Goal: Task Accomplishment & Management: Manage account settings

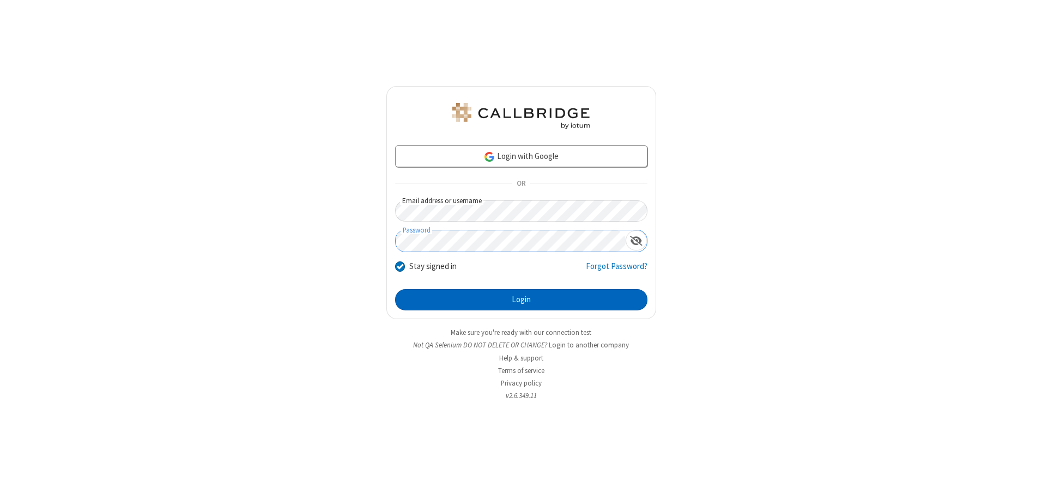
click at [521, 300] on button "Login" at bounding box center [521, 300] width 252 height 22
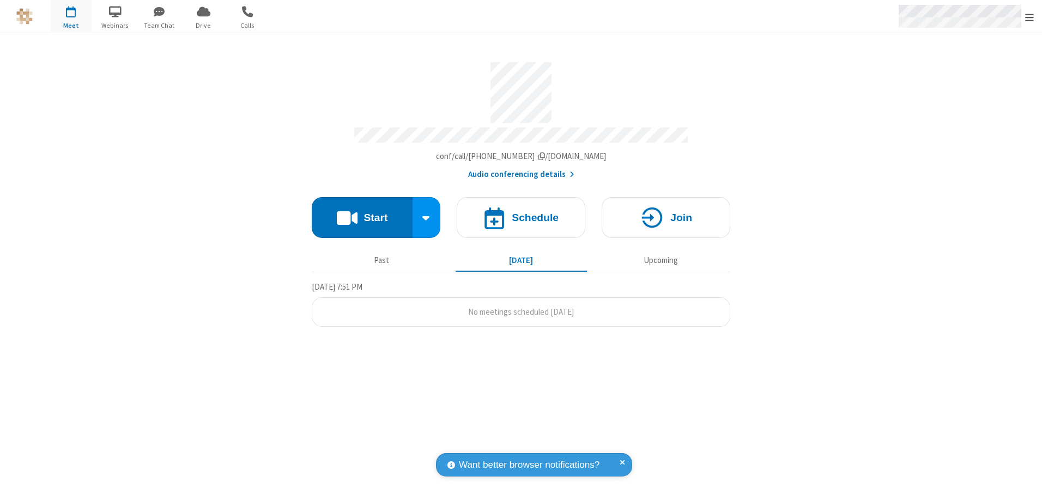
click at [1030, 17] on span "Open menu" at bounding box center [1029, 17] width 9 height 11
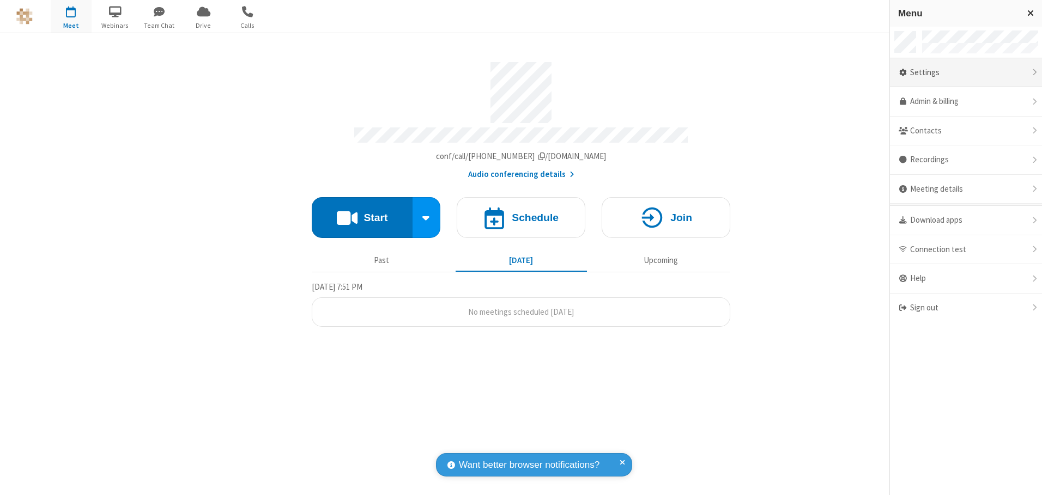
click at [966, 72] on div "Settings" at bounding box center [966, 72] width 152 height 29
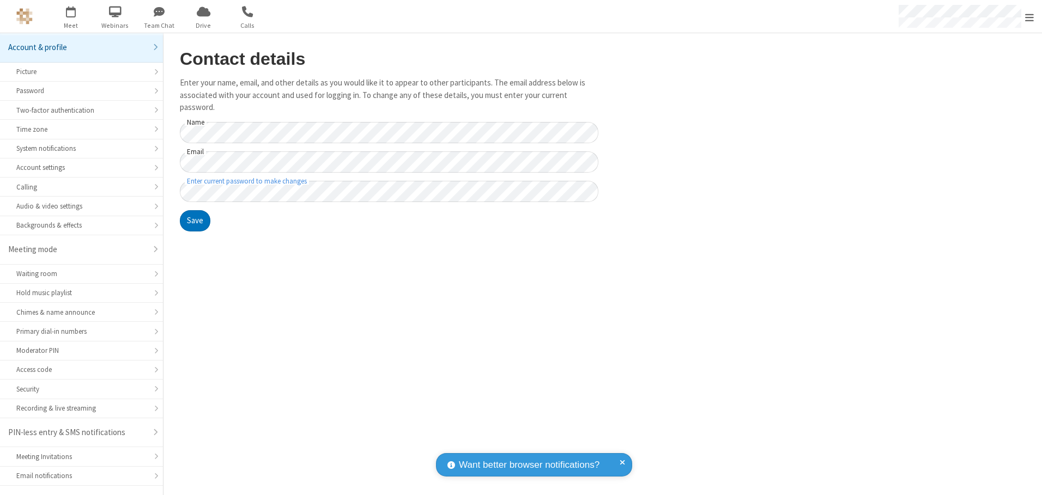
scroll to position [19, 0]
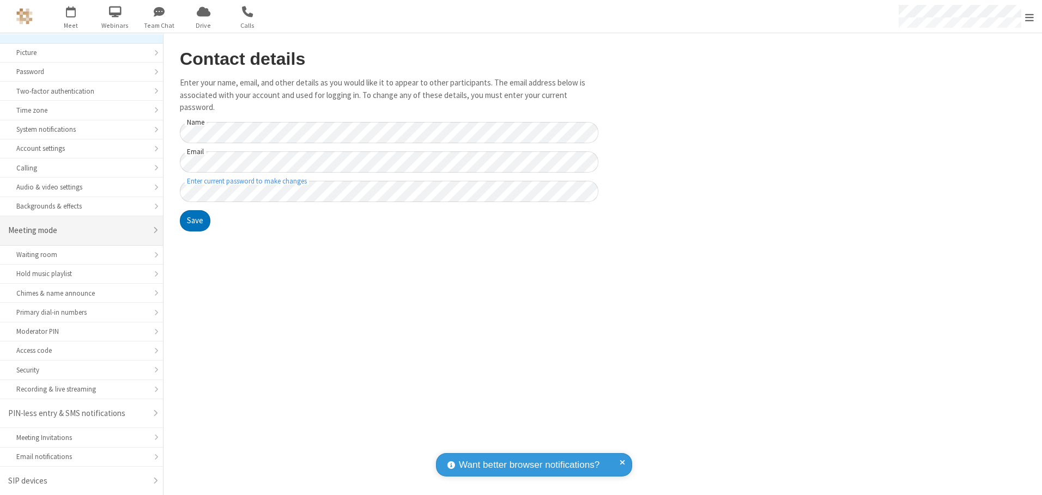
click at [77, 231] on div "Meeting mode" at bounding box center [77, 231] width 138 height 13
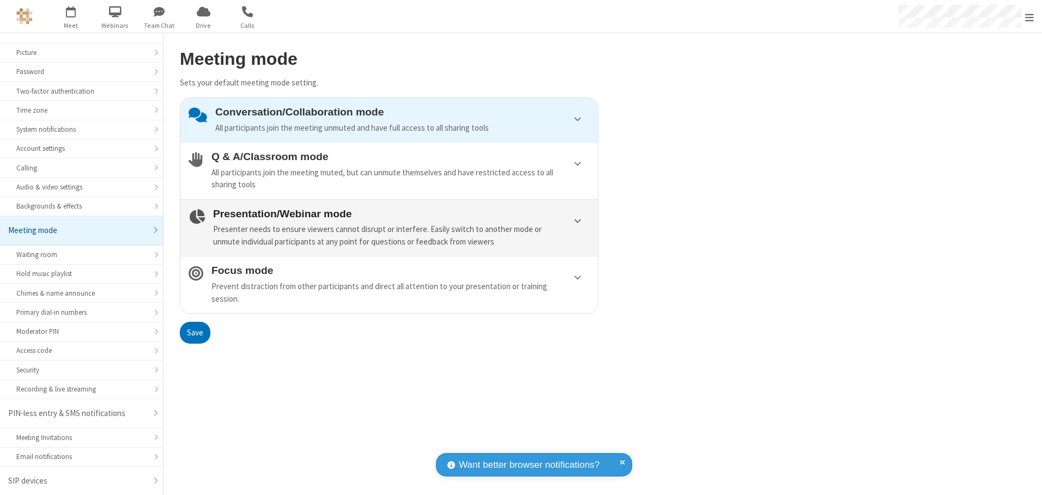
click at [389, 228] on div "Presenter needs to ensure viewers cannot disrupt or interfere. Easily switch to…" at bounding box center [401, 235] width 377 height 25
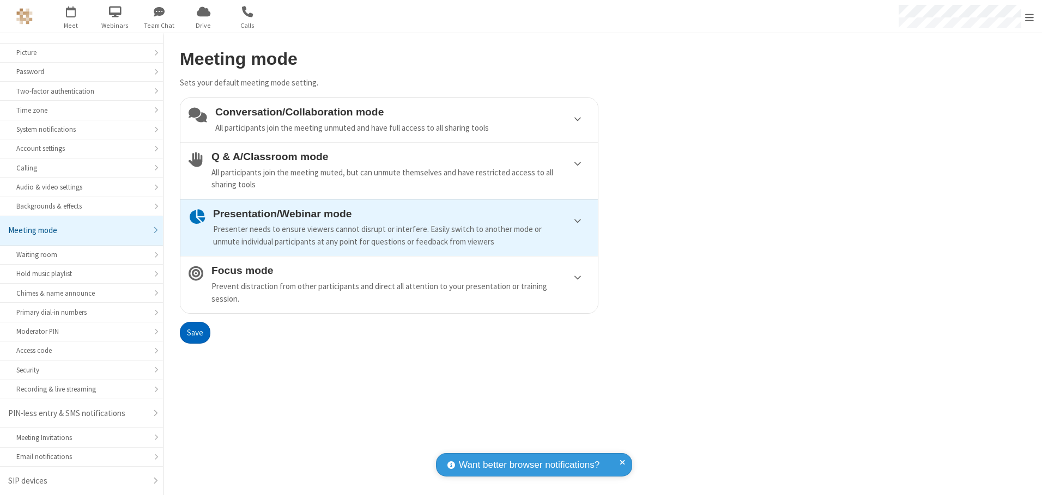
click at [195, 333] on button "Save" at bounding box center [195, 333] width 31 height 22
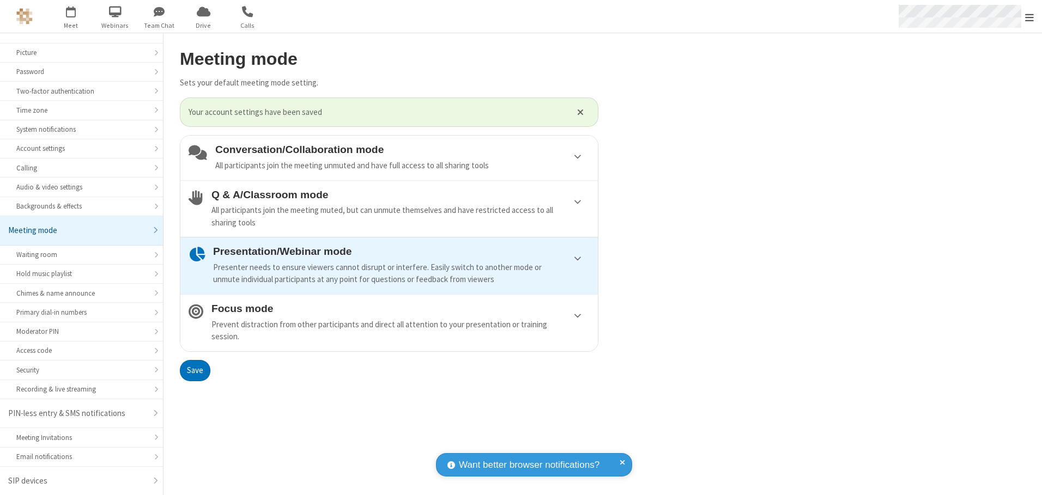
click at [1030, 16] on span "Open menu" at bounding box center [1029, 17] width 9 height 11
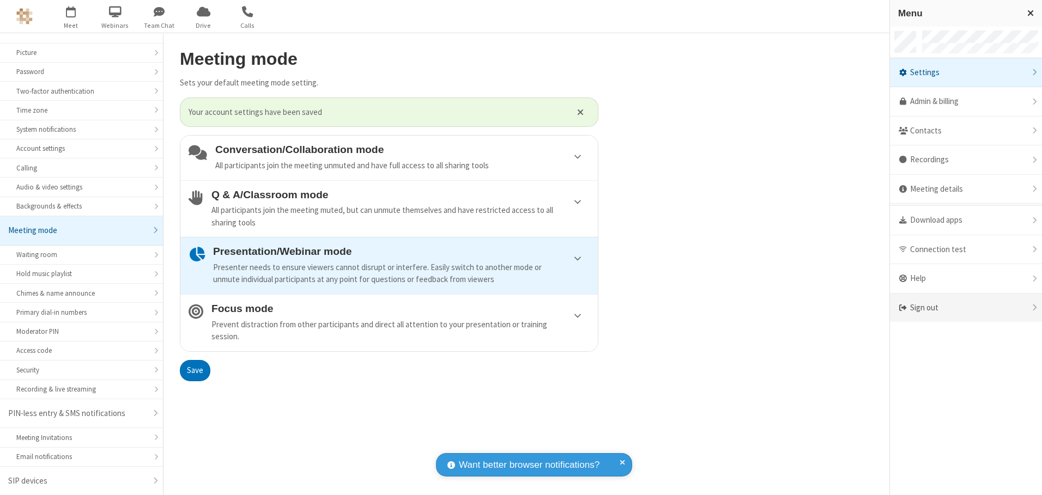
click at [966, 308] on div "Sign out" at bounding box center [966, 308] width 152 height 29
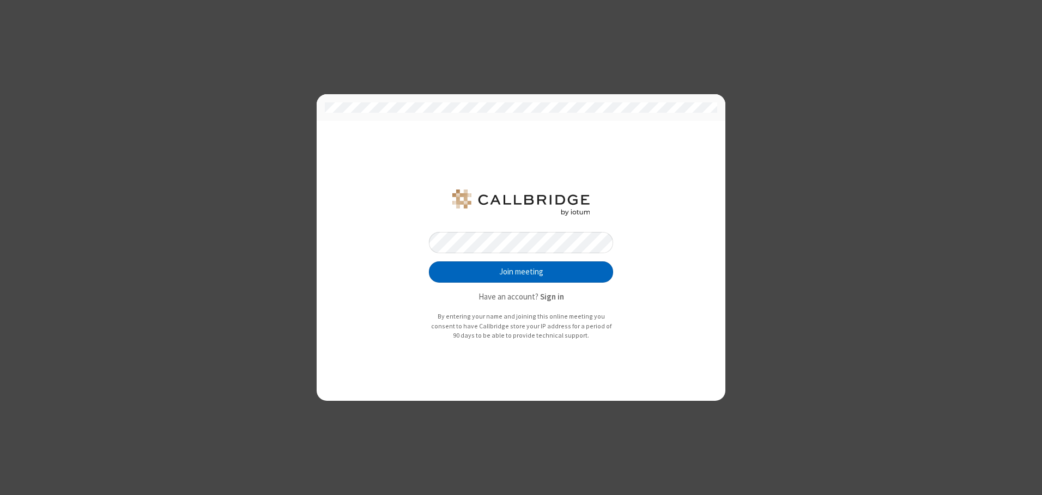
click at [521, 272] on button "Join meeting" at bounding box center [521, 273] width 184 height 22
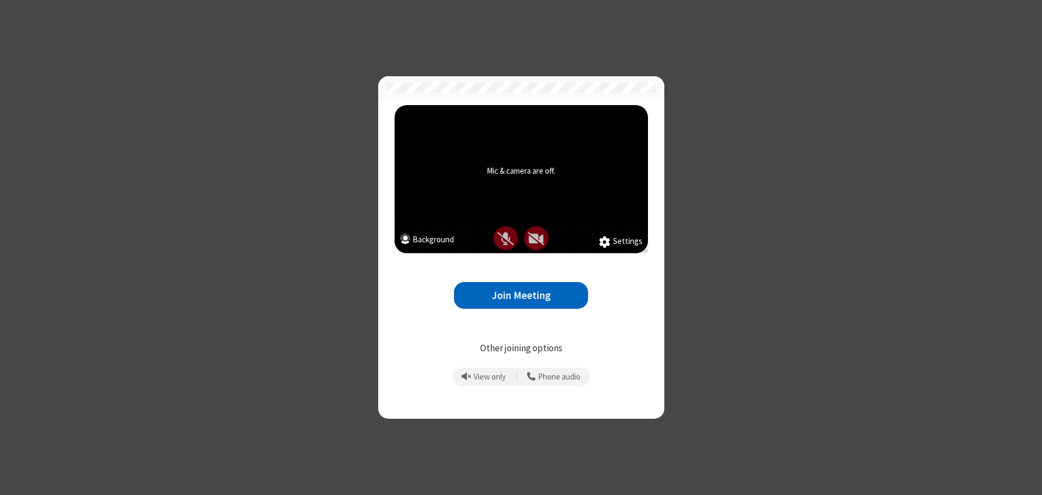
click at [521, 295] on button "Join Meeting" at bounding box center [521, 295] width 134 height 27
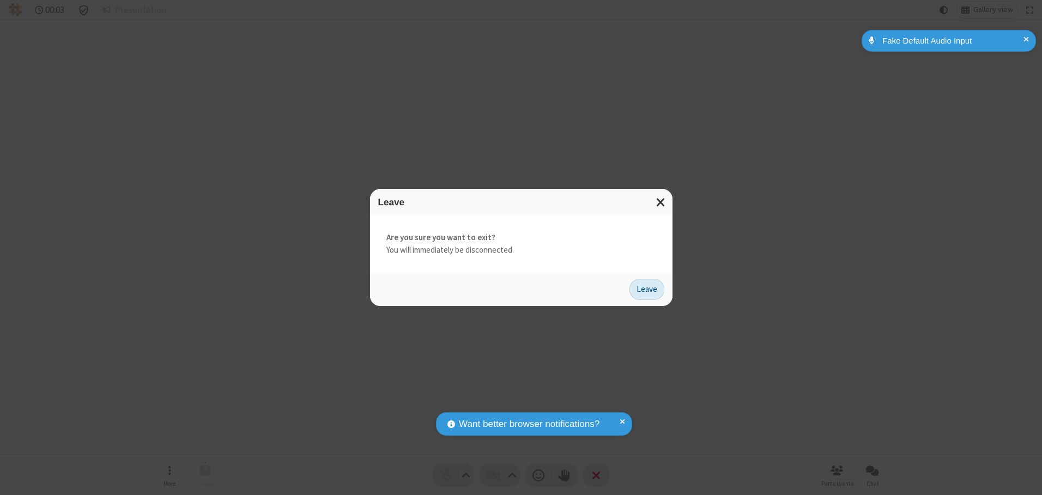
click at [647, 289] on button "Leave" at bounding box center [647, 290] width 35 height 22
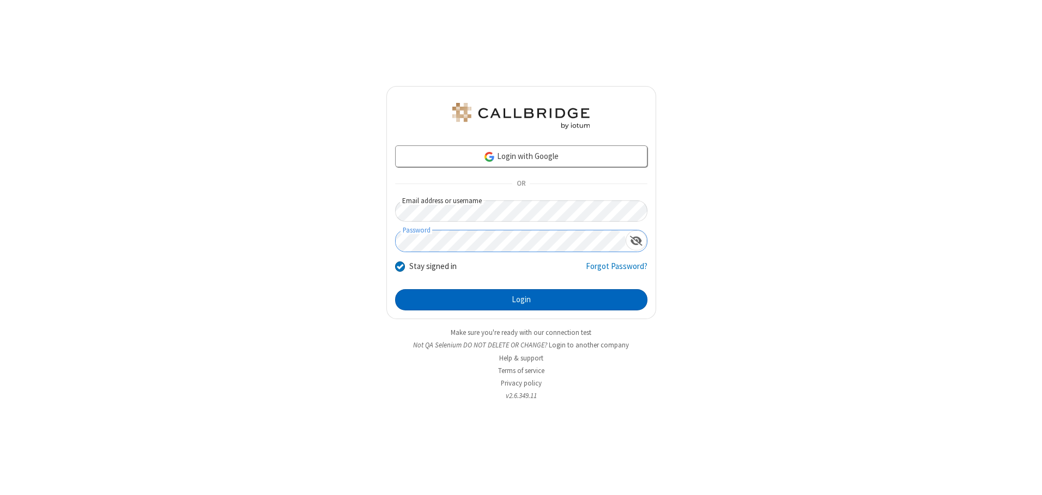
click at [521, 300] on button "Login" at bounding box center [521, 300] width 252 height 22
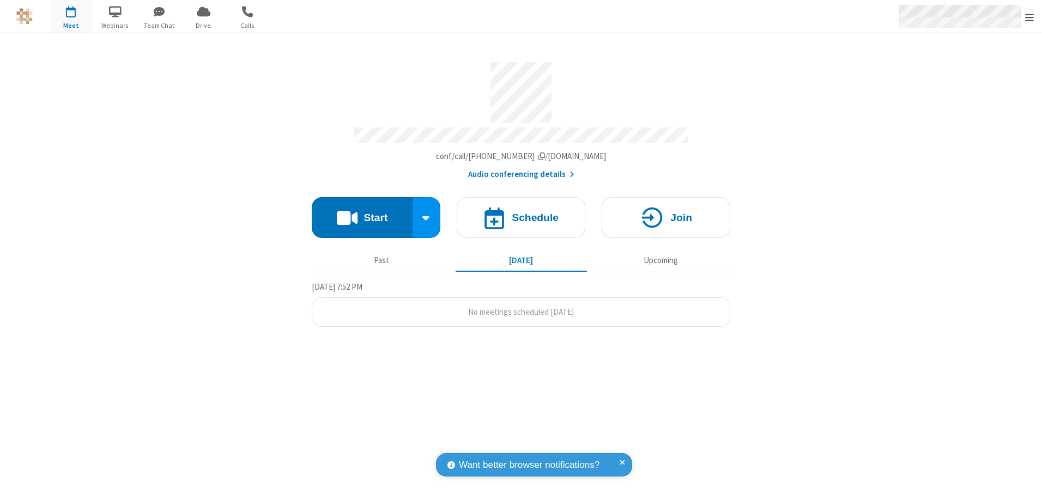
click at [1030, 17] on span "Open menu" at bounding box center [1029, 17] width 9 height 11
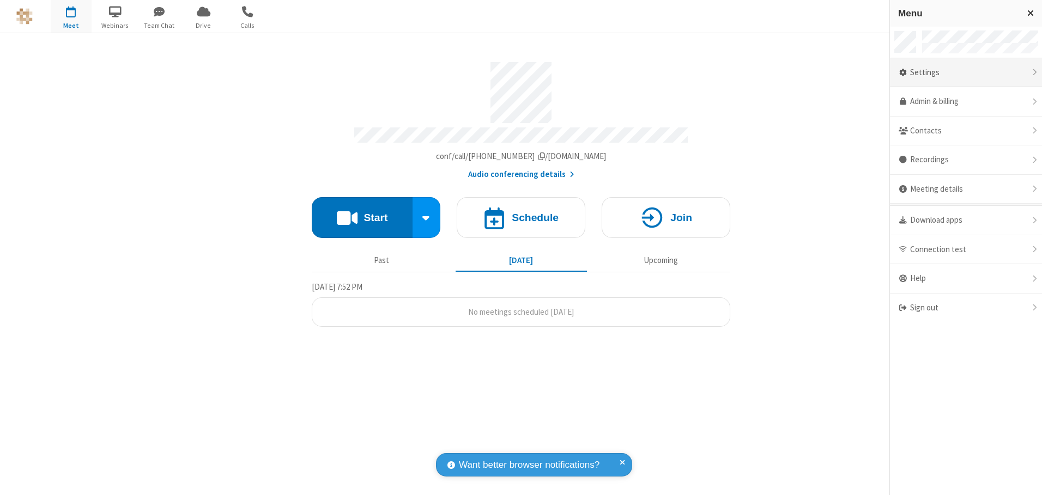
click at [966, 72] on div "Settings" at bounding box center [966, 72] width 152 height 29
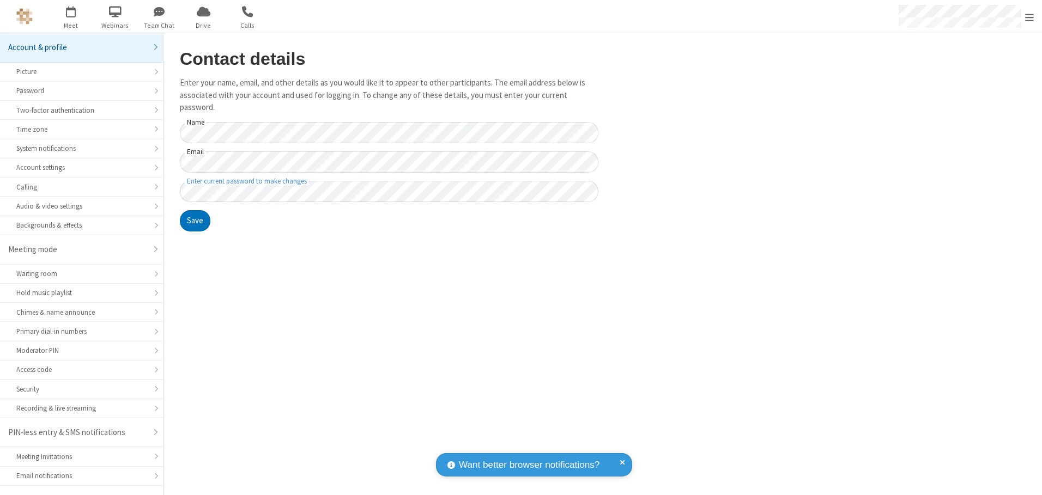
scroll to position [19, 0]
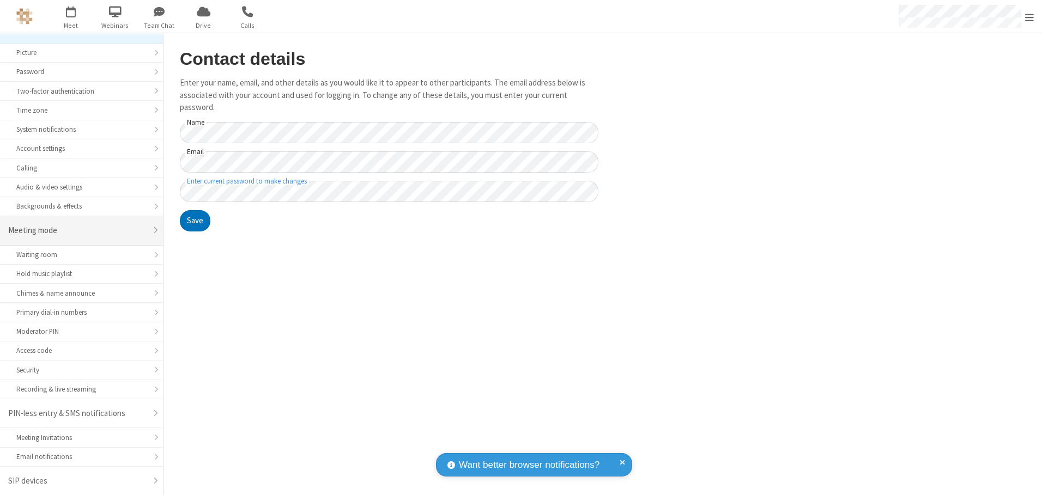
click at [77, 231] on div "Meeting mode" at bounding box center [77, 231] width 138 height 13
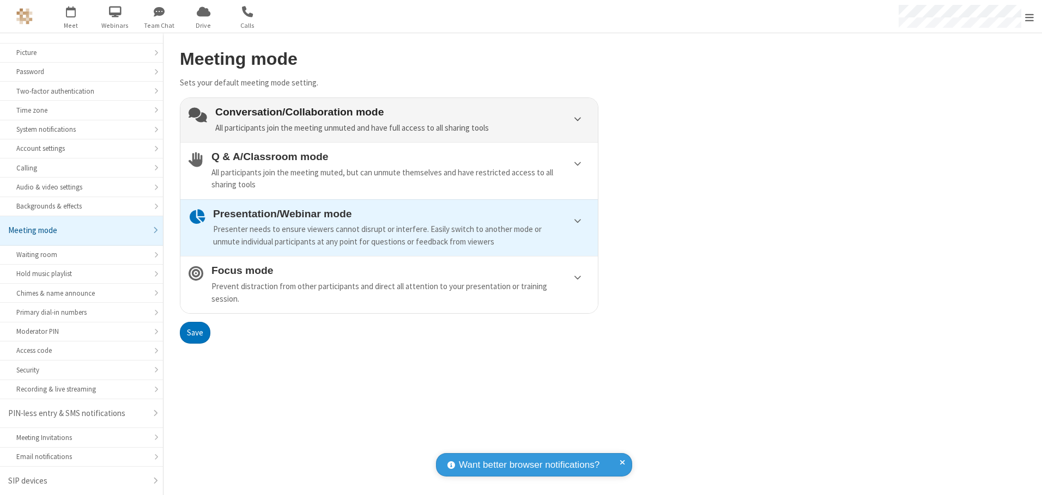
click at [389, 120] on div "Conversation/Collaboration mode All participants join the meeting unmuted and h…" at bounding box center [402, 120] width 374 height 28
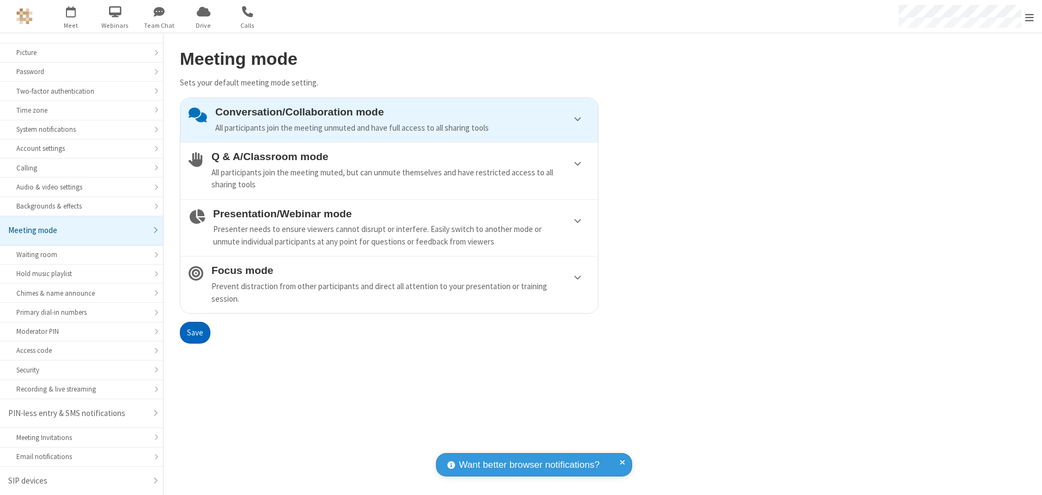
click at [195, 333] on button "Save" at bounding box center [195, 333] width 31 height 22
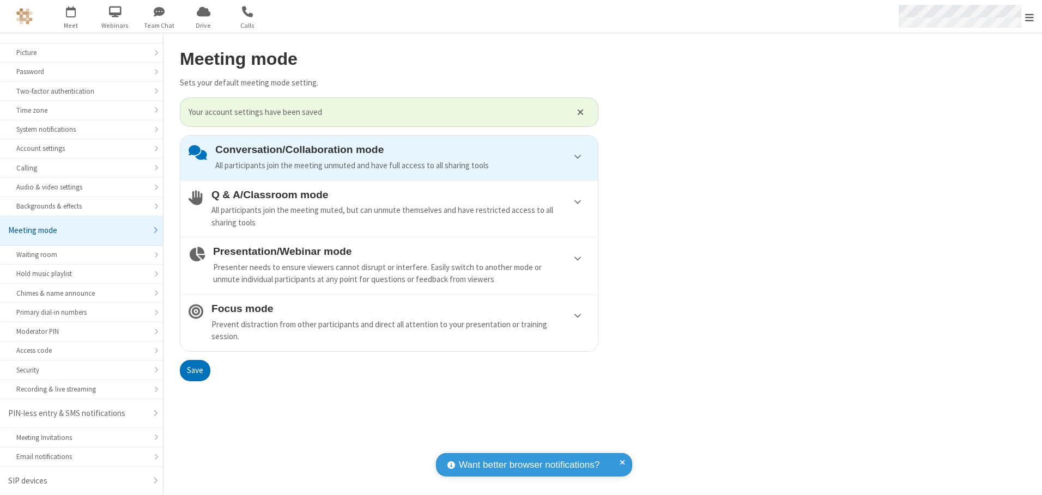
click at [1030, 16] on span "Open menu" at bounding box center [1029, 17] width 9 height 11
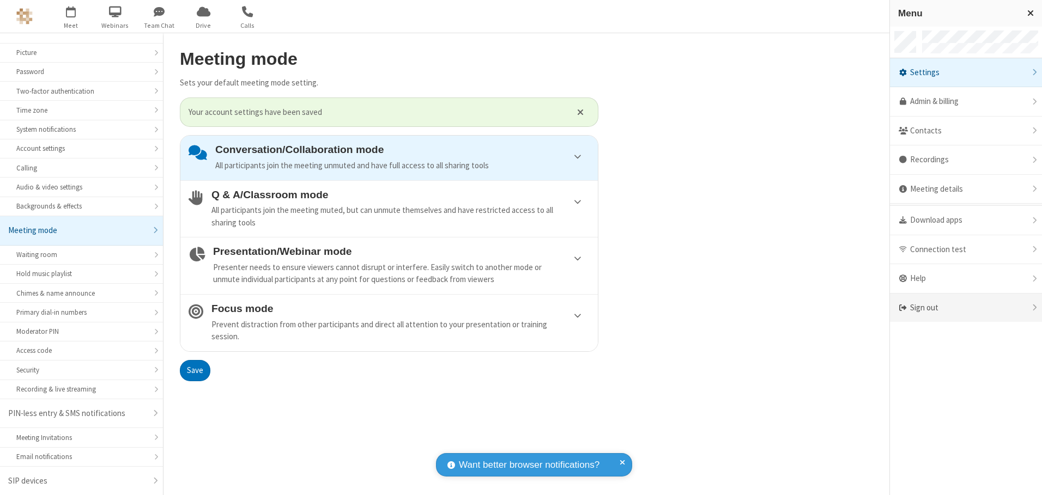
click at [966, 308] on div "Sign out" at bounding box center [966, 308] width 152 height 29
